Goal: Information Seeking & Learning: Learn about a topic

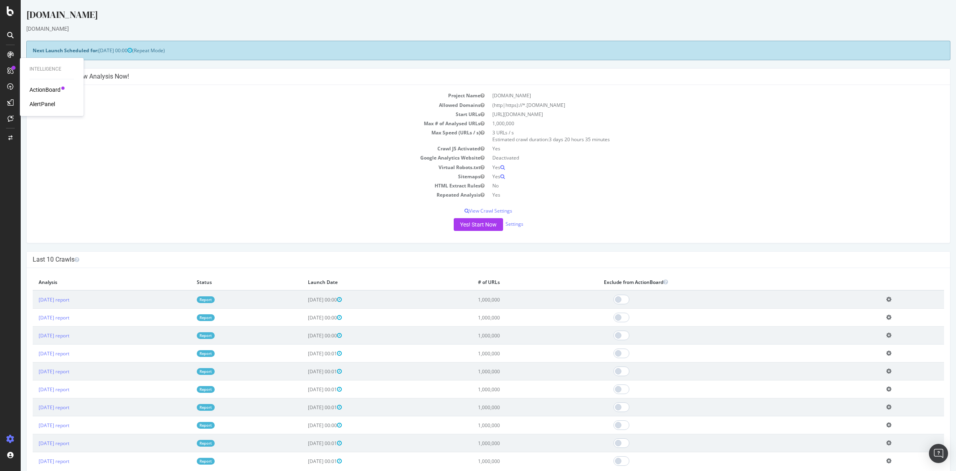
click at [44, 91] on div "ActionBoard" at bounding box center [44, 90] width 31 height 8
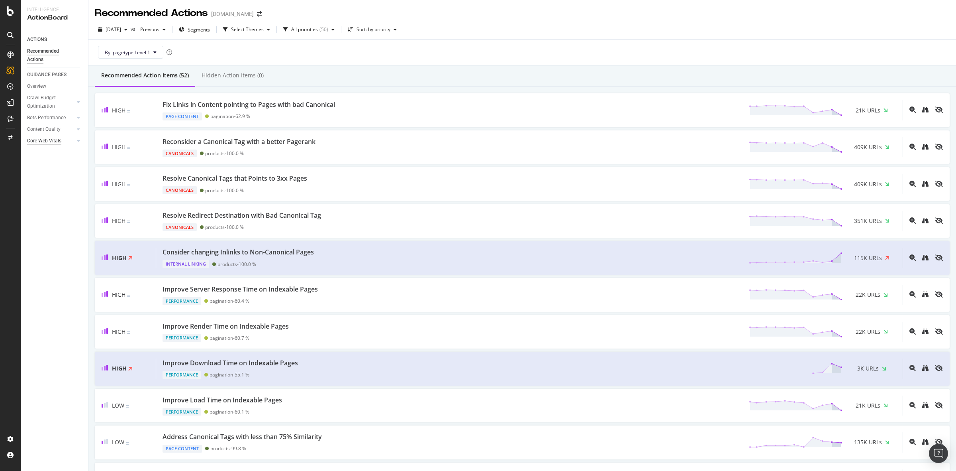
drag, startPoint x: 61, startPoint y: 142, endPoint x: 53, endPoint y: 141, distance: 8.0
click at [61, 142] on div "Core Web Vitals" at bounding box center [44, 141] width 34 height 8
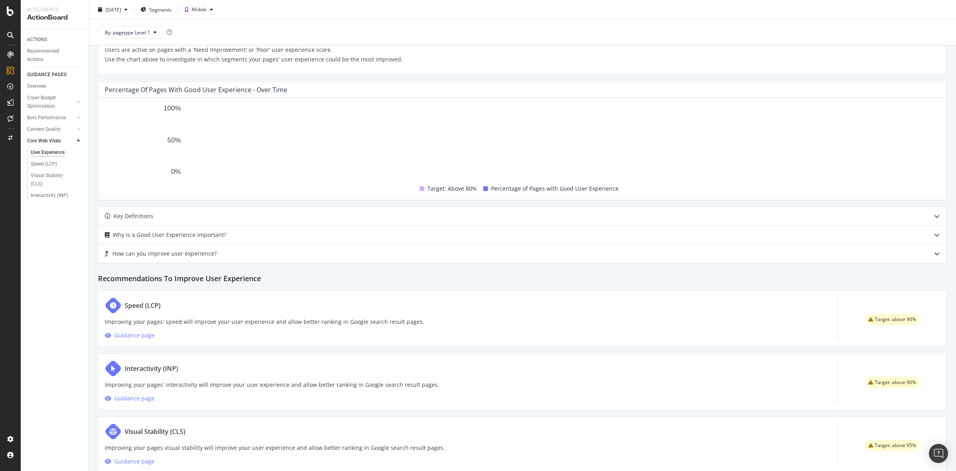
scroll to position [199, 0]
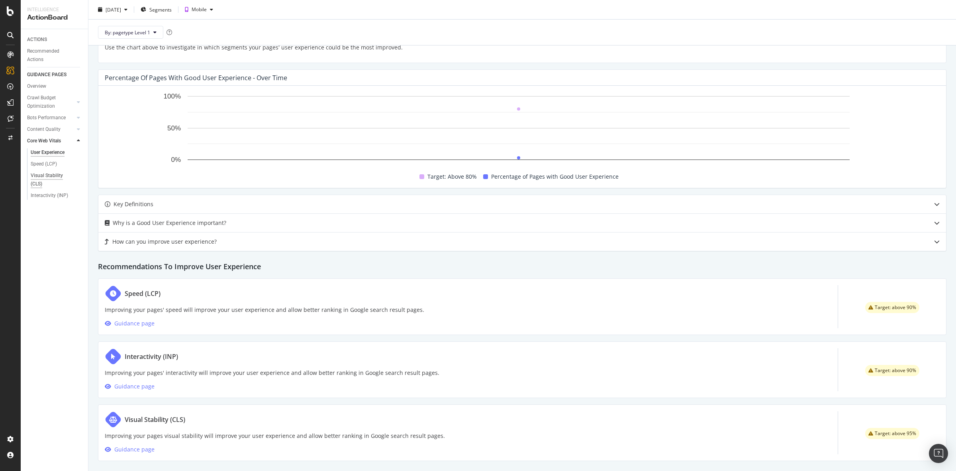
click at [50, 177] on div "Visual Stability (CLS)" at bounding box center [53, 179] width 44 height 17
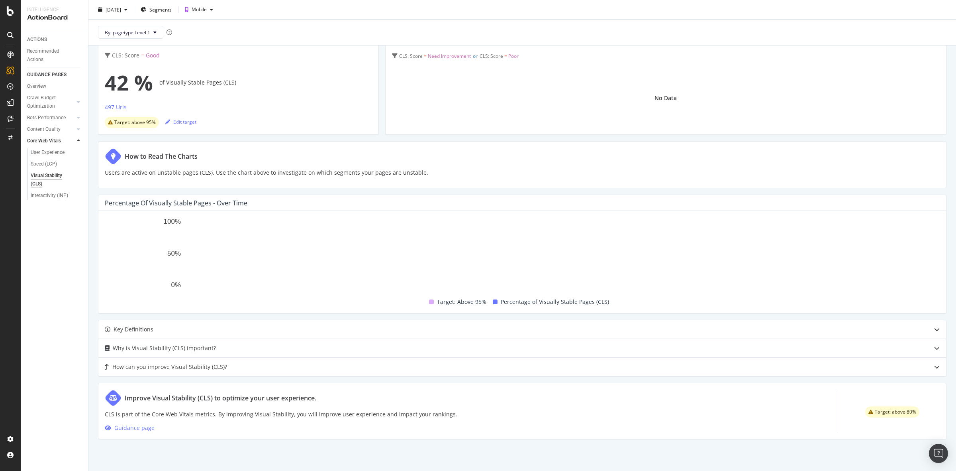
scroll to position [66, 0]
click at [42, 196] on div "Interactivity (INP)" at bounding box center [49, 195] width 37 height 8
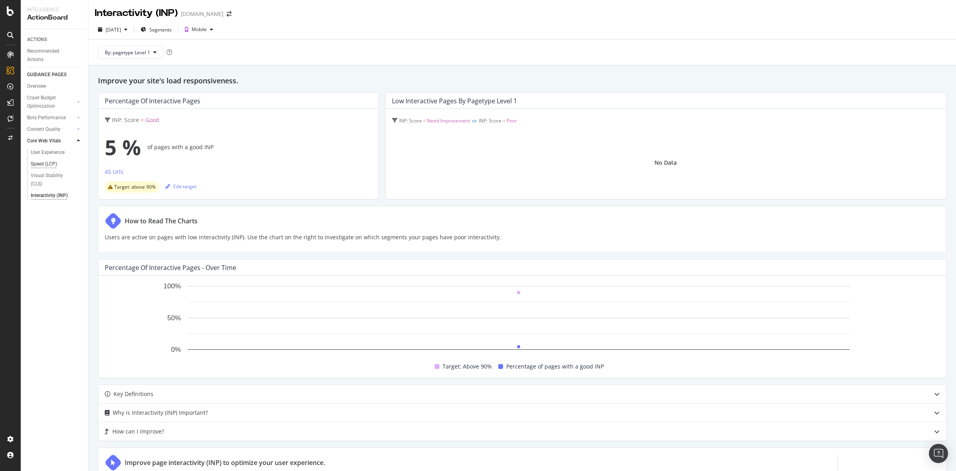
click at [37, 164] on div "Speed (LCP)" at bounding box center [44, 164] width 26 height 8
click at [46, 91] on div "ActionBoard" at bounding box center [44, 90] width 31 height 8
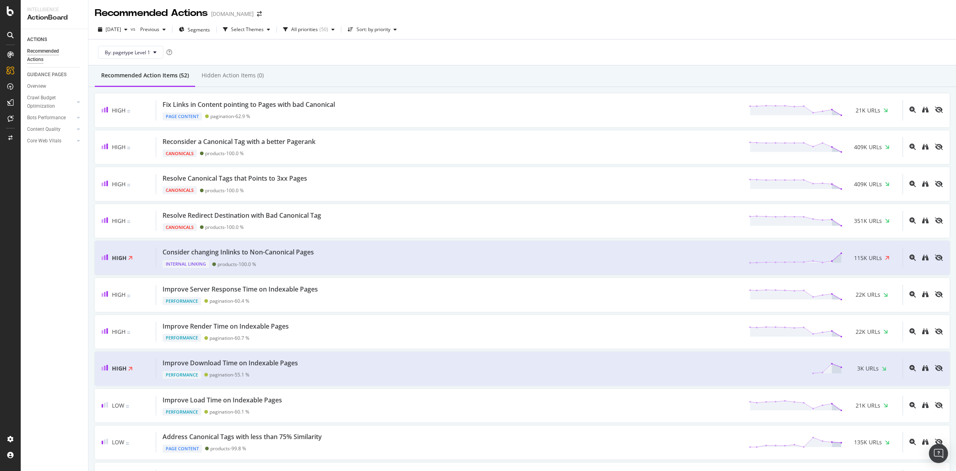
click at [413, 73] on div "Recommended Action Items (52) Hidden Action Items (0)" at bounding box center [522, 76] width 868 height 22
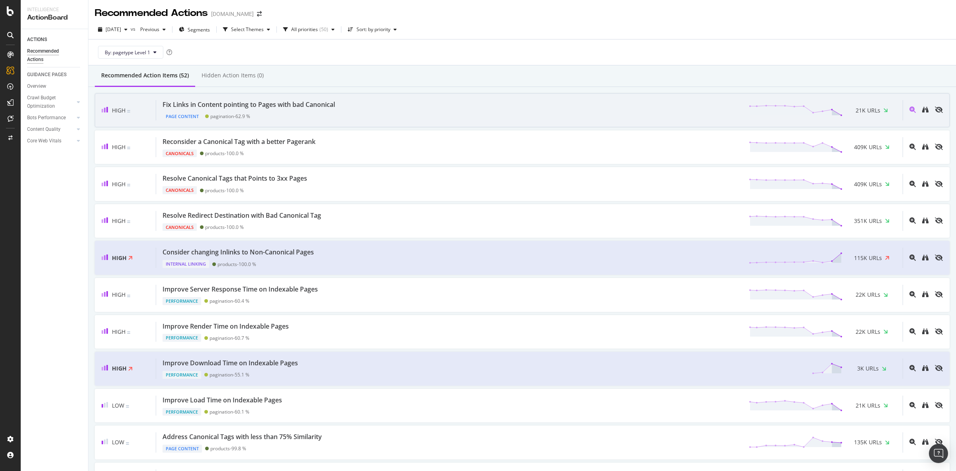
click at [374, 112] on div "Fix Links in Content pointing to Pages with bad Canonical Page Content paginati…" at bounding box center [529, 110] width 747 height 20
